Goal: Task Accomplishment & Management: Complete application form

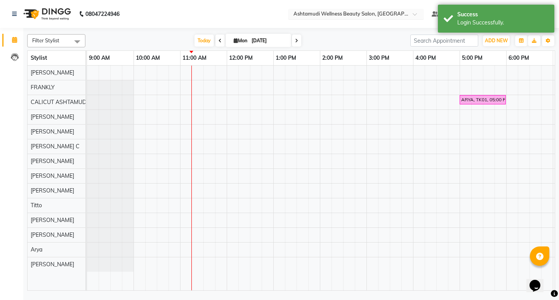
click at [405, 17] on input "text" at bounding box center [348, 15] width 113 height 8
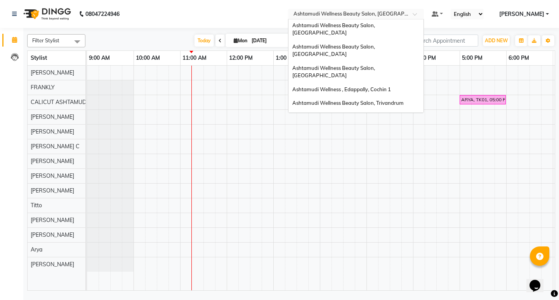
scroll to position [5, 0]
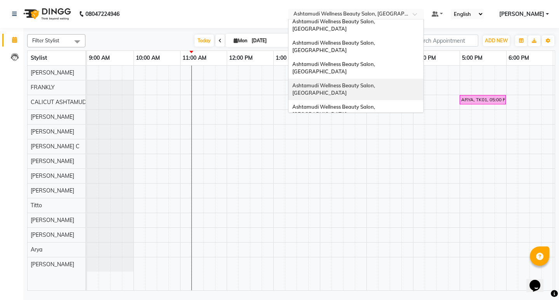
click at [376, 82] on span "Ashtamudi Wellness Beauty Salon, [GEOGRAPHIC_DATA]" at bounding box center [334, 89] width 84 height 14
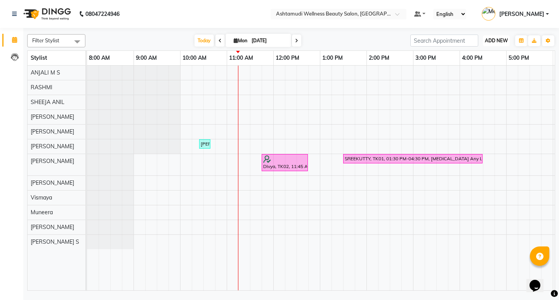
click at [494, 40] on span "ADD NEW" at bounding box center [496, 41] width 23 height 6
click at [485, 57] on button "Add Appointment" at bounding box center [478, 55] width 61 height 10
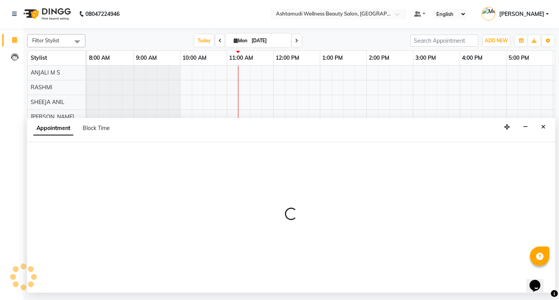
select select "540"
select select "tentative"
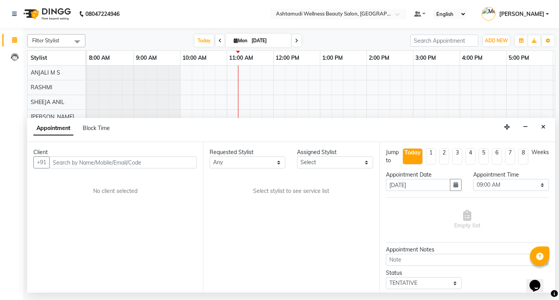
click at [158, 165] on input "text" at bounding box center [123, 163] width 148 height 12
click at [58, 163] on input "917356727937" at bounding box center [106, 163] width 115 height 12
click at [60, 162] on input "917356727937" at bounding box center [106, 163] width 115 height 12
type input "7356727937"
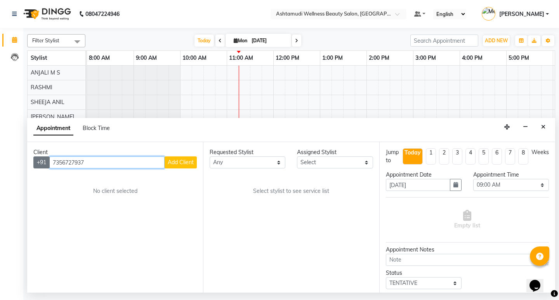
drag, startPoint x: 94, startPoint y: 165, endPoint x: 44, endPoint y: 165, distance: 50.1
click at [44, 165] on div "+91 7356727937 Add Client" at bounding box center [114, 163] width 163 height 12
paste input "917356727937"
click at [59, 162] on input "917356727937" at bounding box center [106, 163] width 115 height 12
type input "7356727937"
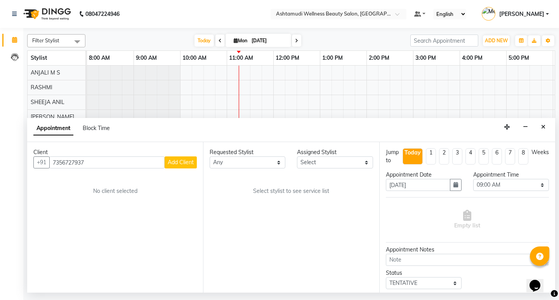
click at [193, 165] on span "Add Client" at bounding box center [181, 162] width 26 height 7
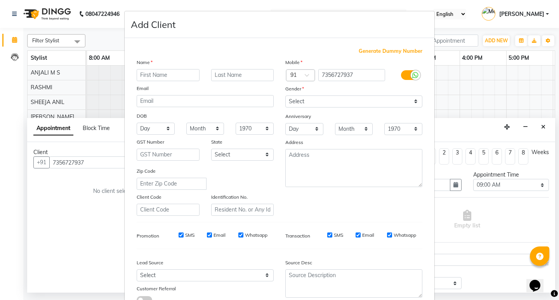
click at [172, 74] on input "text" at bounding box center [168, 75] width 63 height 12
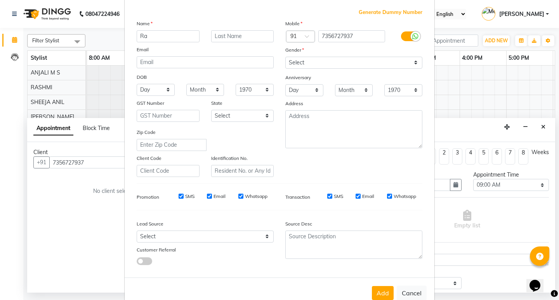
type input "R"
type input "RASEENA"
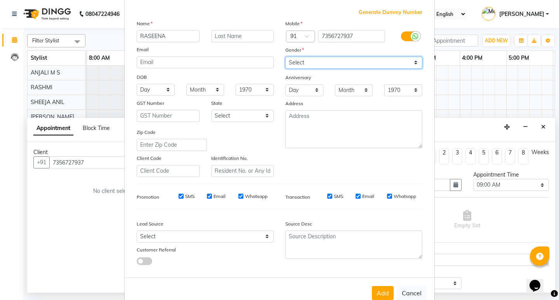
click at [309, 61] on select "Select Male Female Other Prefer Not To Say" at bounding box center [353, 63] width 137 height 12
select select "female"
click at [285, 57] on select "Select Male Female Other Prefer Not To Say" at bounding box center [353, 63] width 137 height 12
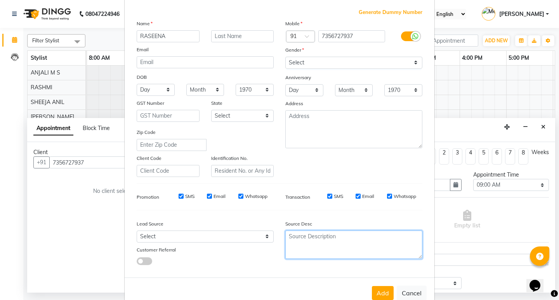
click at [325, 248] on textarea at bounding box center [353, 245] width 137 height 28
click at [305, 237] on textarea "TELE CSLLING" at bounding box center [353, 245] width 137 height 28
click at [310, 236] on textarea "TELE CSLLING" at bounding box center [353, 245] width 137 height 28
click at [305, 236] on textarea "TELE CSLLING" at bounding box center [353, 245] width 137 height 28
click at [307, 236] on textarea "TELE CSLLING" at bounding box center [353, 245] width 137 height 28
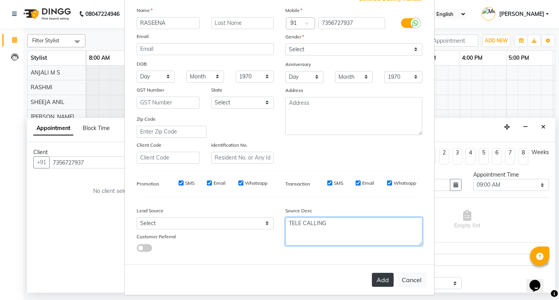
scroll to position [58, 0]
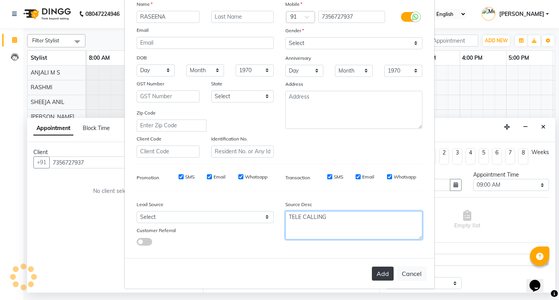
type textarea "TELE CALLING"
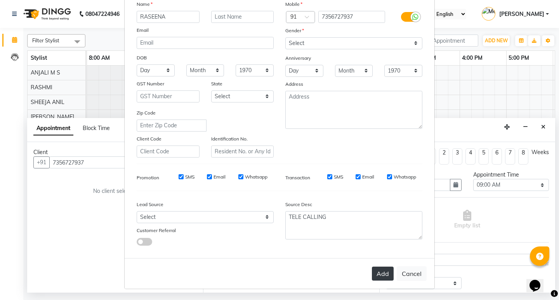
click at [375, 269] on button "Add" at bounding box center [383, 274] width 22 height 14
type input "73******37"
select select
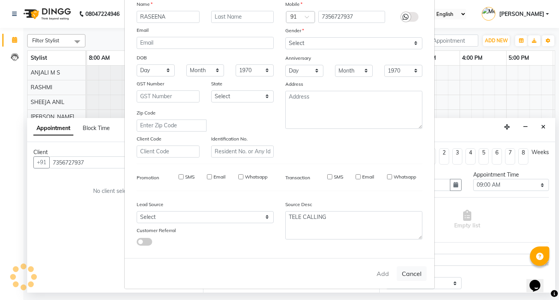
select select
checkbox input "false"
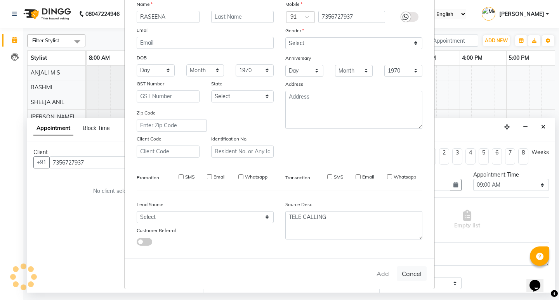
checkbox input "false"
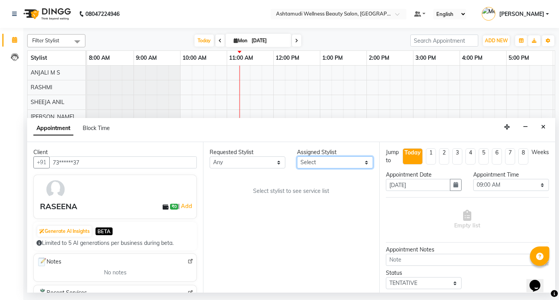
click at [333, 162] on select "Select ANJALI M S KOTTIYAM ASHTAMUDI Muneera RASHMI SHEEJA ANIL SHYNI SINDHYA S…" at bounding box center [335, 163] width 76 height 12
select select "27529"
click at [297, 157] on select "Select ANJALI M S KOTTIYAM ASHTAMUDI Muneera RASHMI SHEEJA ANIL SHYNI SINDHYA S…" at bounding box center [335, 163] width 76 height 12
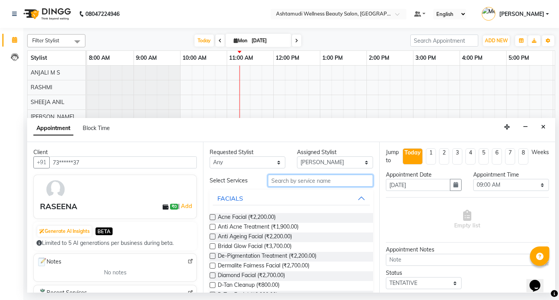
click at [302, 183] on input "text" at bounding box center [320, 181] width 105 height 12
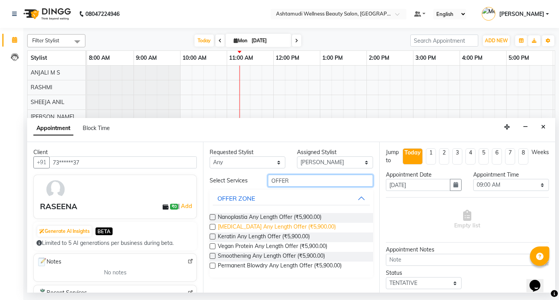
type input "OFFER"
click at [251, 229] on span "Botox Any Length Offer (₹5,900.00)" at bounding box center [277, 228] width 118 height 10
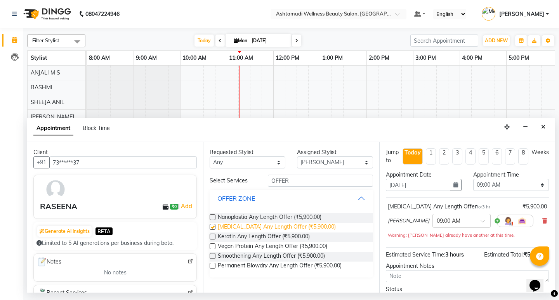
checkbox input "false"
click at [525, 187] on select "Select 09:00 AM 09:15 AM 09:30 AM 09:45 AM 10:00 AM 10:15 AM 10:30 AM 10:45 AM …" at bounding box center [511, 185] width 76 height 12
select select "720"
click at [473, 179] on select "Select 09:00 AM 09:15 AM 09:30 AM 09:45 AM 10:00 AM 10:15 AM 10:30 AM 10:45 AM …" at bounding box center [511, 185] width 76 height 12
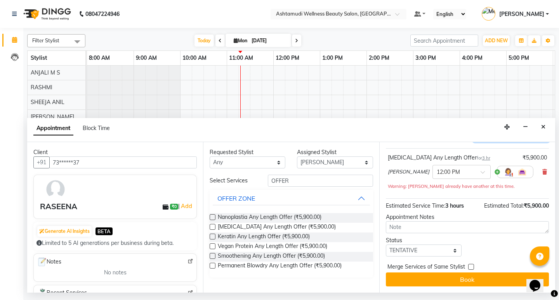
scroll to position [50, 0]
click at [440, 250] on select "Select TENTATIVE CONFIRM CHECK-IN UPCOMING" at bounding box center [424, 251] width 76 height 12
select select "check-in"
click at [386, 245] on select "Select TENTATIVE CONFIRM CHECK-IN UPCOMING" at bounding box center [424, 251] width 76 height 12
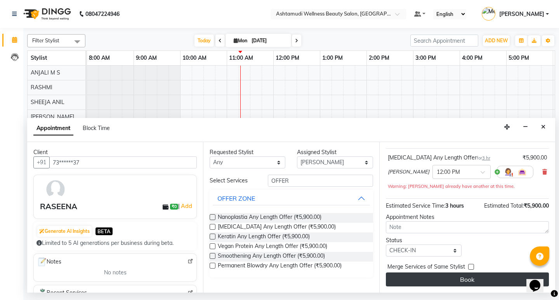
click at [471, 277] on button "Book" at bounding box center [467, 280] width 163 height 14
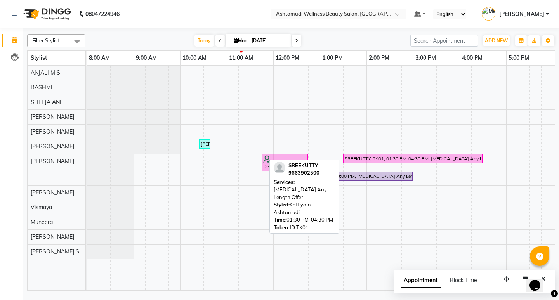
click at [363, 158] on div "SREEKUTTY, TK01, 01:30 PM-04:30 PM, Botox Any Length Offer" at bounding box center [413, 158] width 138 height 7
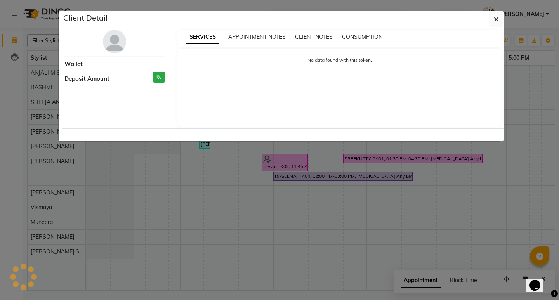
select select "6"
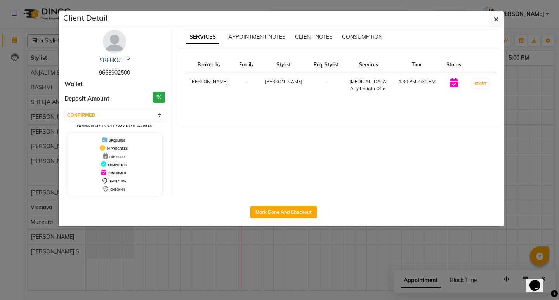
click at [309, 248] on ngb-modal-window "Client Detail SREEKUTTY 9663902500 Wallet Deposit Amount ₹0 Select IN SERVICE C…" at bounding box center [279, 150] width 559 height 300
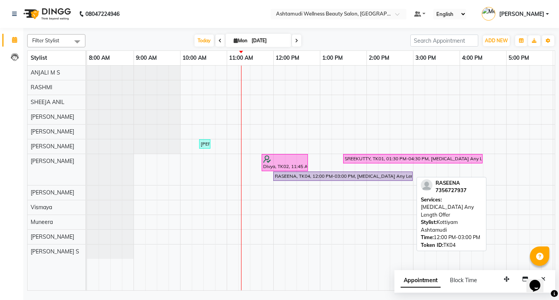
click at [286, 177] on div "RASEENA, TK04, 12:00 PM-03:00 PM, Botox Any Length Offer" at bounding box center [343, 176] width 138 height 7
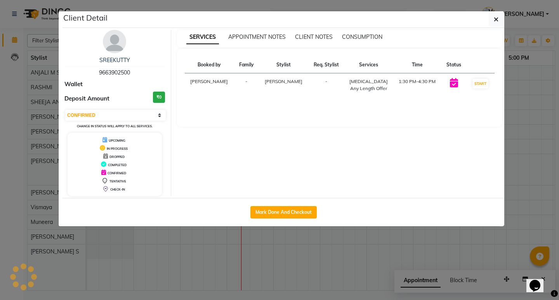
select select "8"
click at [336, 250] on ngb-modal-window "Client Detail RASEENA 7356727937 Wallet Deposit Amount ₹0 Select IN SERVICE CON…" at bounding box center [279, 150] width 559 height 300
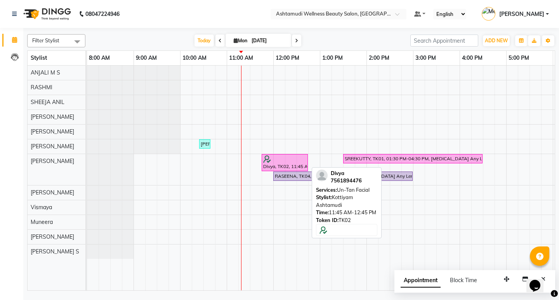
click at [275, 161] on div at bounding box center [284, 159] width 43 height 8
select select "6"
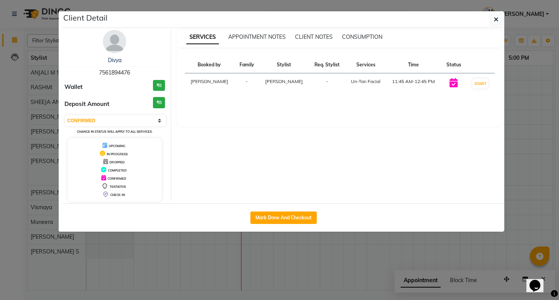
click at [321, 252] on ngb-modal-window "Client Detail Divya 7561894476 Wallet ₹0 Deposit Amount ₹0 Select IN SERVICE CO…" at bounding box center [279, 150] width 559 height 300
